Goal: Check status: Check status

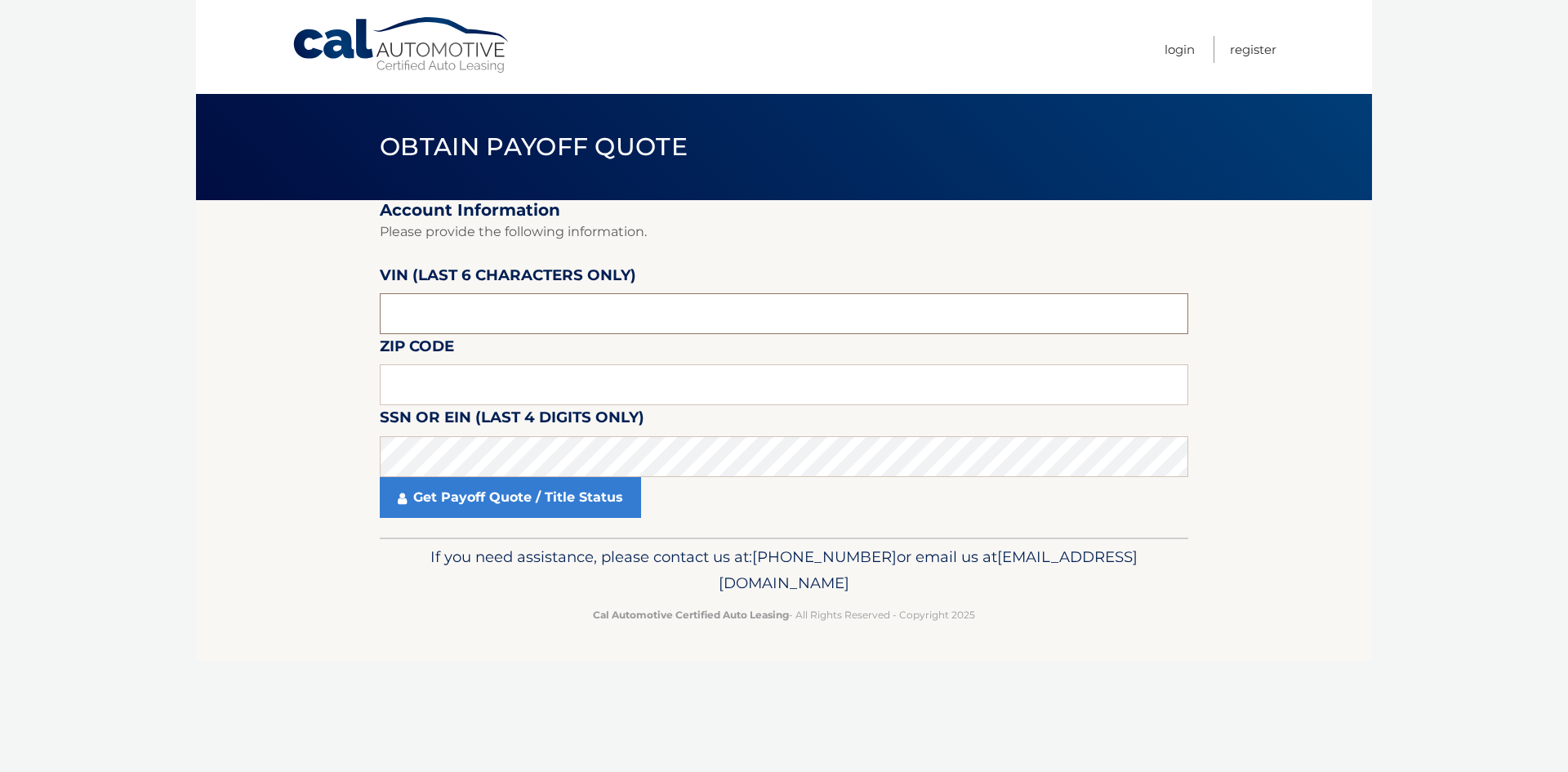
click at [430, 308] on input "text" at bounding box center [784, 313] width 808 height 41
type input "N*****"
type input "222136"
click at [398, 389] on input "text" at bounding box center [784, 385] width 808 height 41
type input "33496"
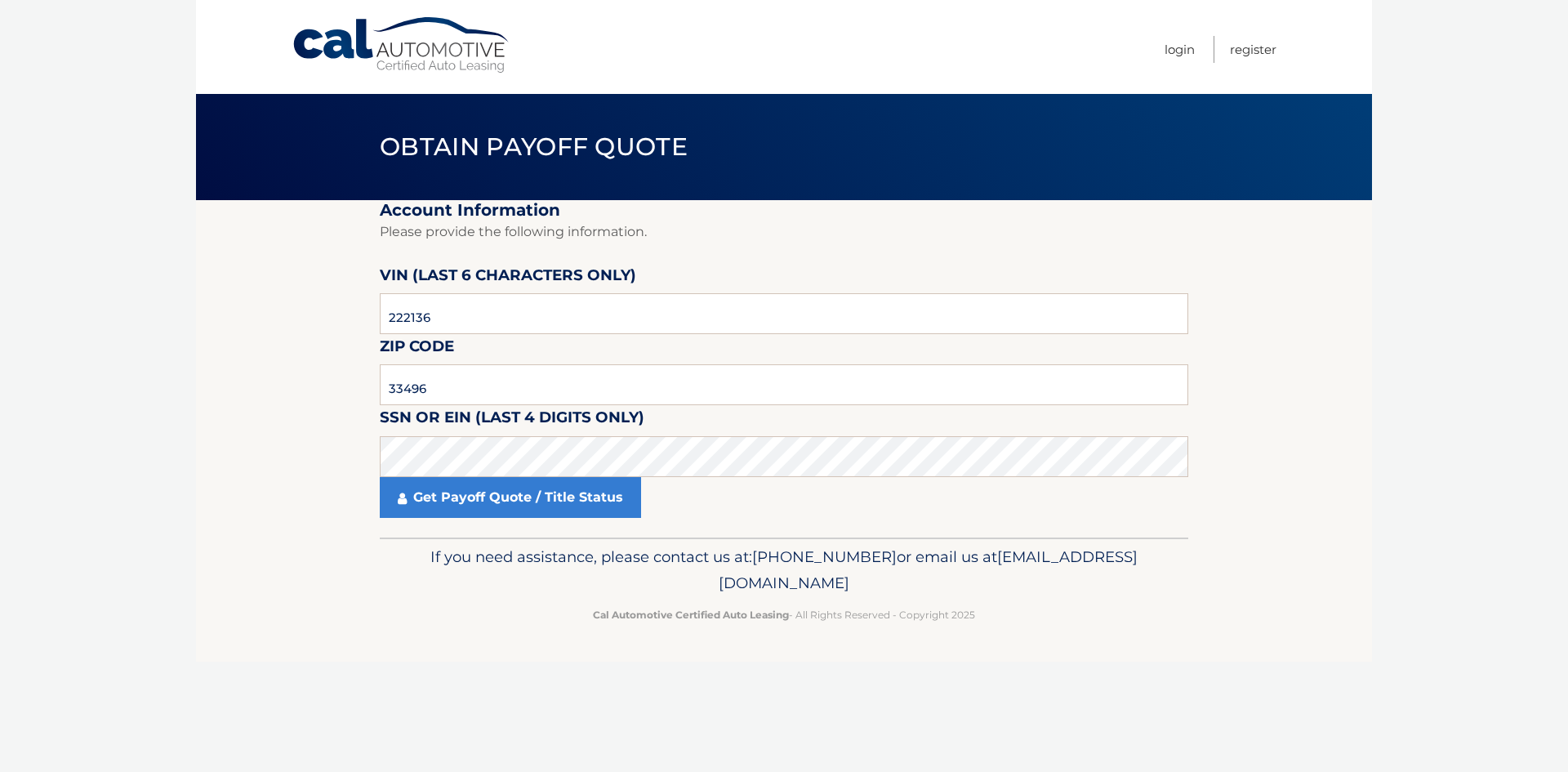
click at [534, 669] on div "Cal Automotive Menu Login Register Obtain Payoff Quote ×" at bounding box center [784, 386] width 1176 height 772
click at [464, 503] on link "Get Payoff Quote / Title Status" at bounding box center [511, 497] width 261 height 41
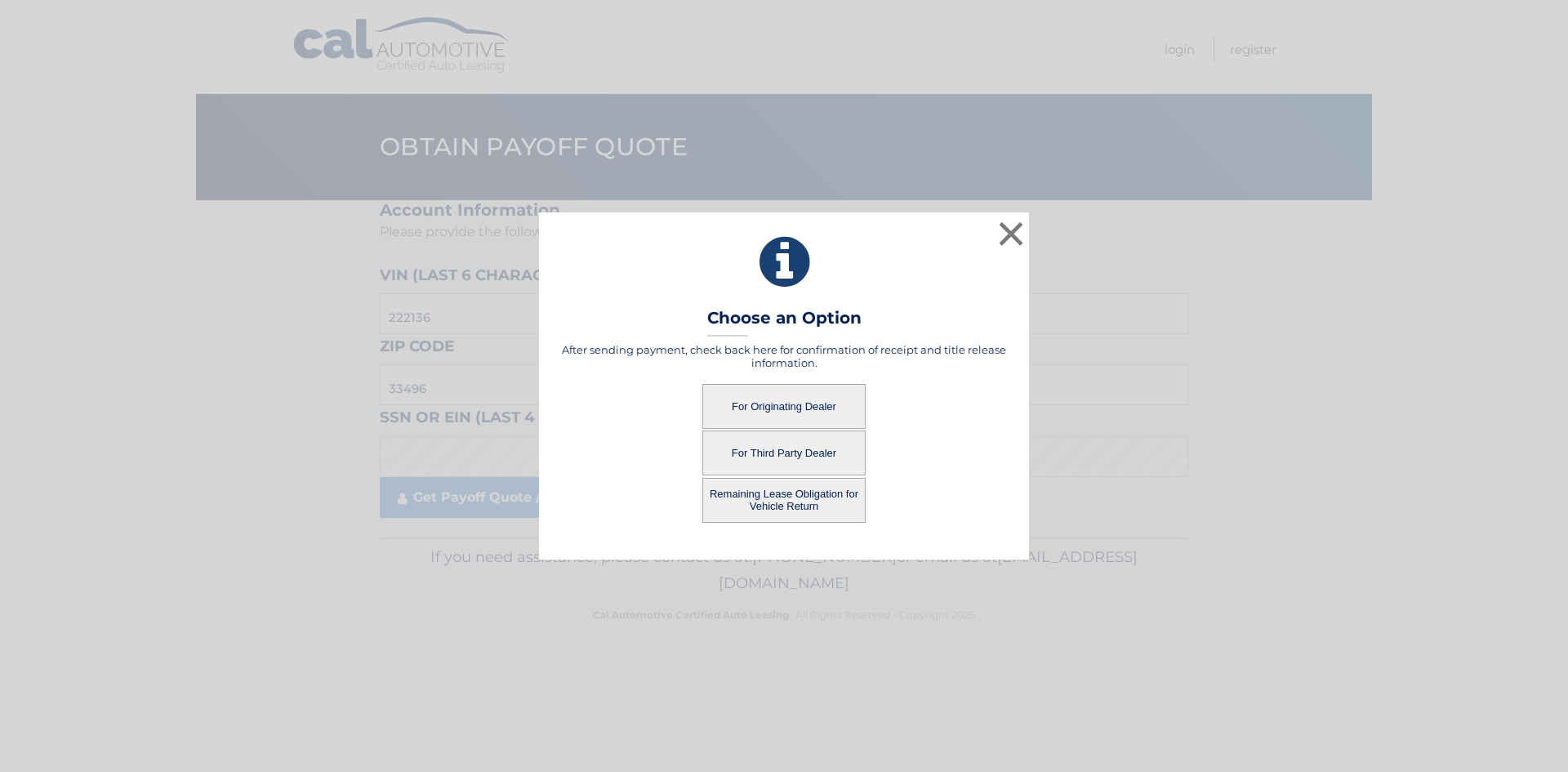
click at [775, 409] on button "For Originating Dealer" at bounding box center [784, 406] width 163 height 45
click at [1008, 226] on button "×" at bounding box center [1011, 234] width 33 height 33
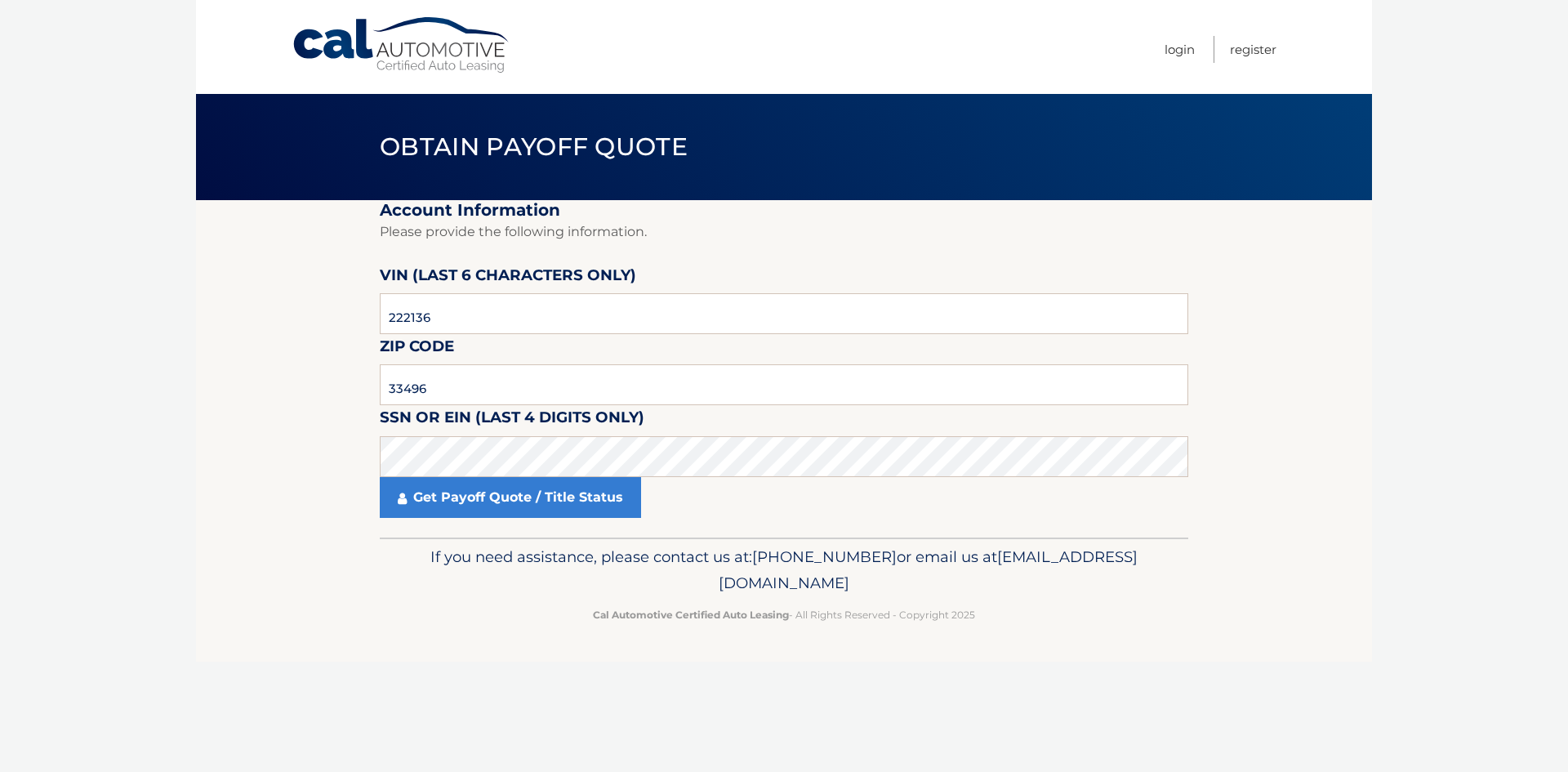
click at [361, 53] on link "Cal Automotive" at bounding box center [401, 45] width 220 height 58
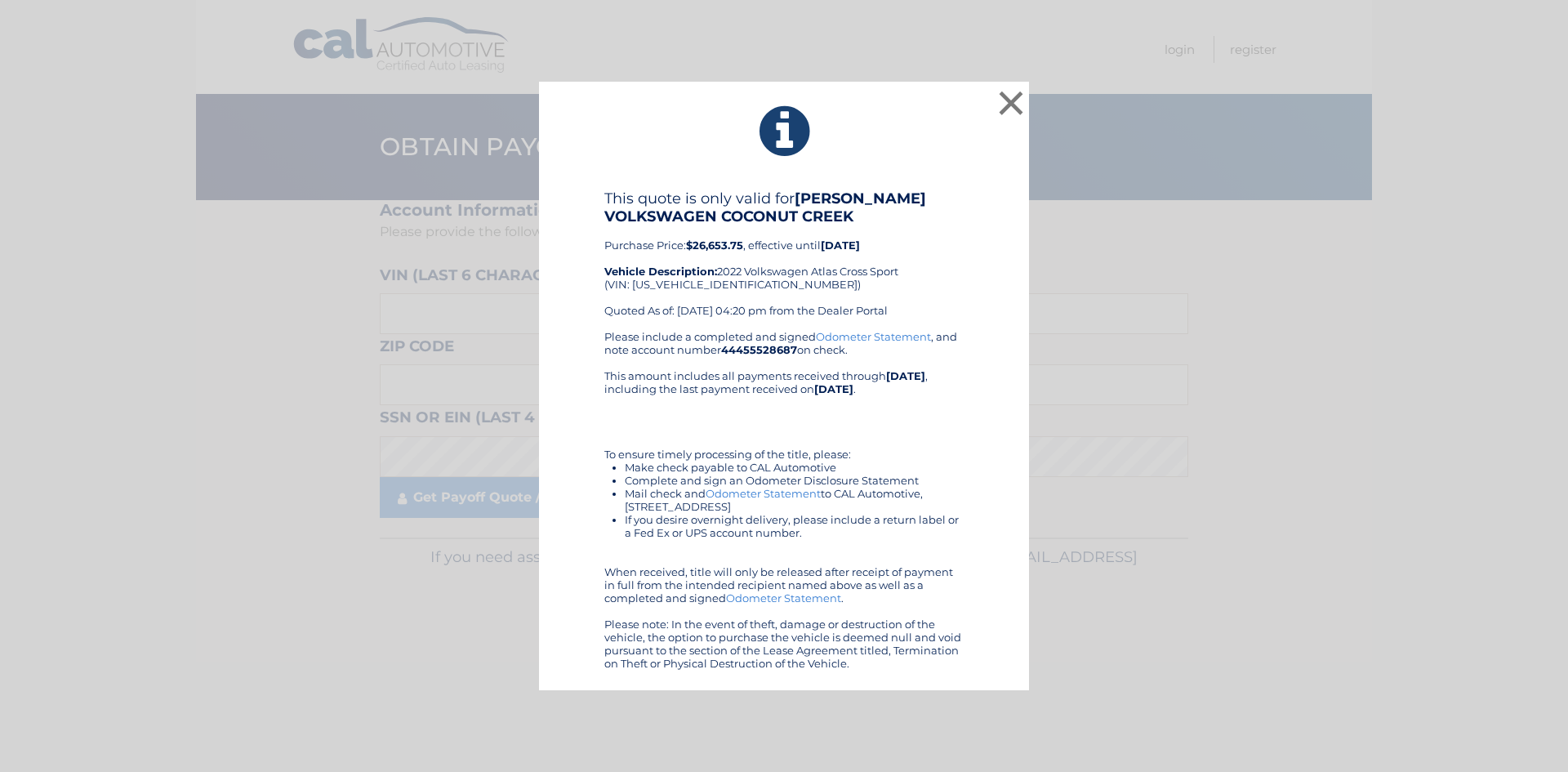
click at [787, 497] on link "Odometer Statement" at bounding box center [763, 493] width 115 height 13
click at [749, 412] on div "Please include a completed and signed Odometer Statement , and note account num…" at bounding box center [784, 500] width 359 height 340
click at [1135, 496] on div "× This quote is only valid for GUNTHER VOLKSWAGEN COCONUT CREEK Purchase Price:…" at bounding box center [784, 386] width 1554 height 610
